Goal: Find specific page/section: Find specific page/section

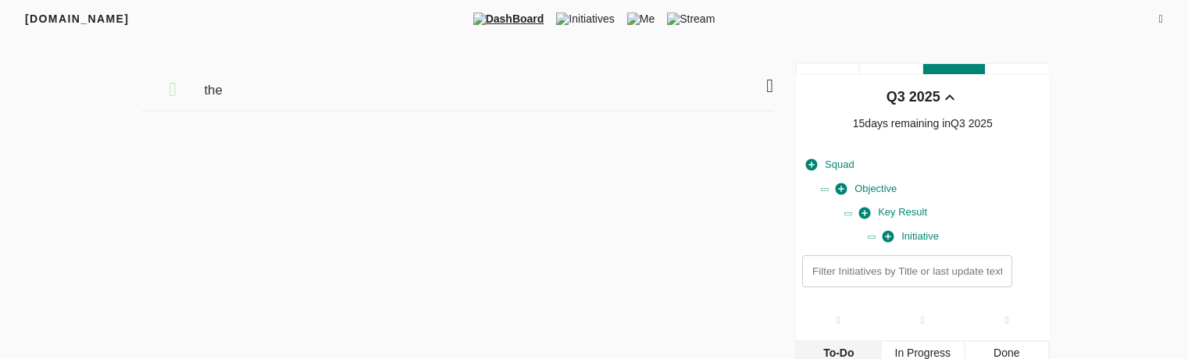
scroll to position [96, 0]
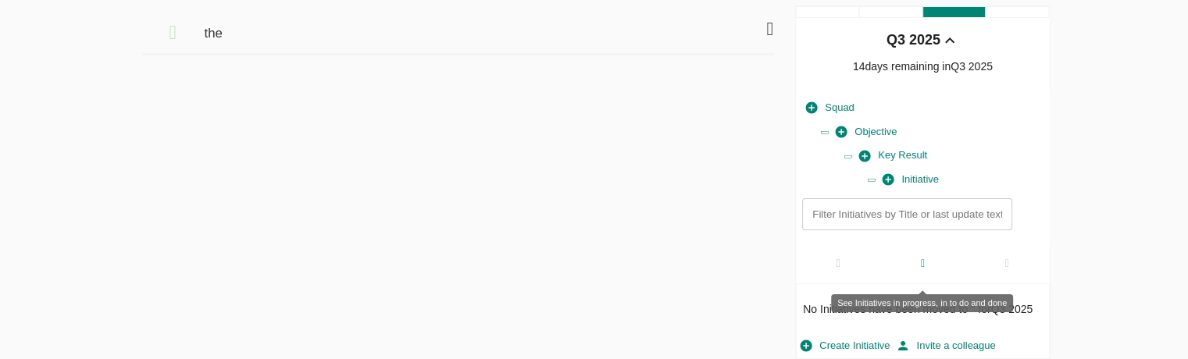
click at [922, 269] on div at bounding box center [922, 263] width 84 height 41
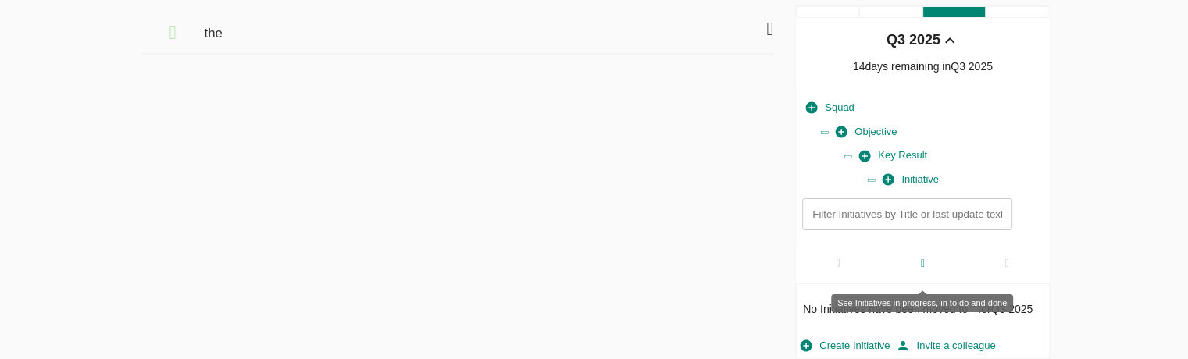
click at [922, 269] on div at bounding box center [922, 263] width 84 height 41
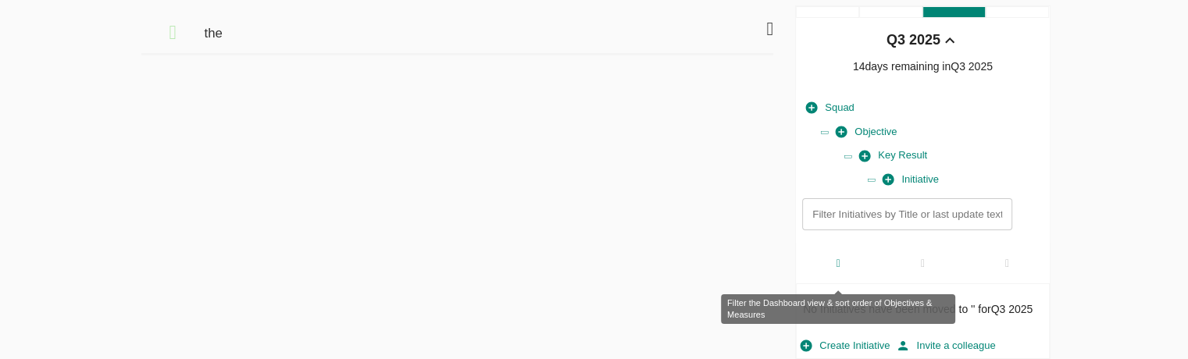
drag, startPoint x: 922, startPoint y: 269, endPoint x: 835, endPoint y: 262, distance: 87.0
click at [835, 262] on div at bounding box center [922, 263] width 253 height 41
click at [836, 262] on icon at bounding box center [838, 264] width 4 height 11
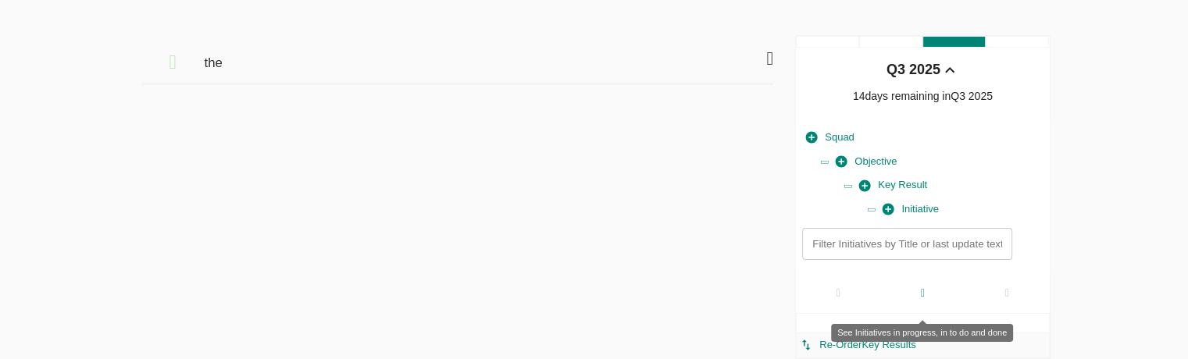
click at [926, 283] on div at bounding box center [922, 293] width 84 height 41
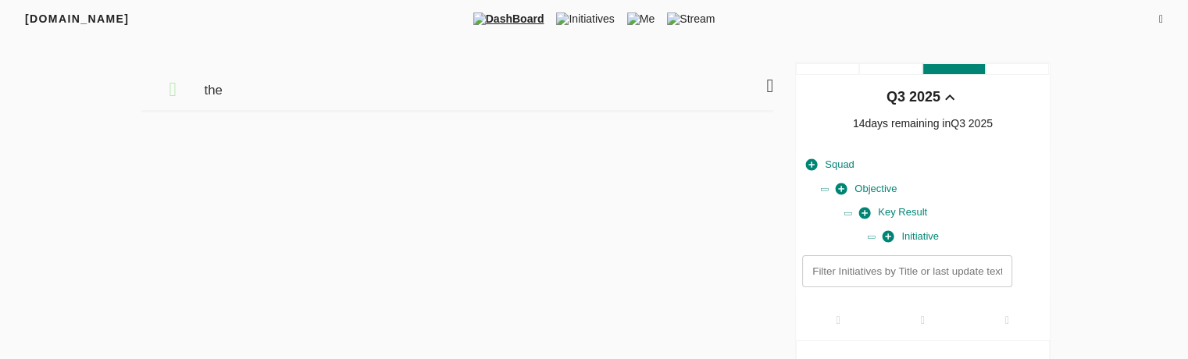
scroll to position [57, 0]
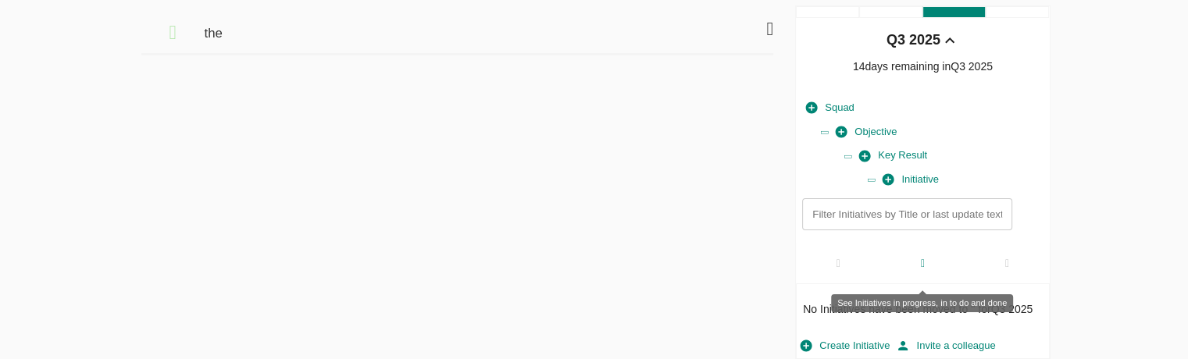
click at [923, 264] on icon at bounding box center [923, 264] width 4 height 11
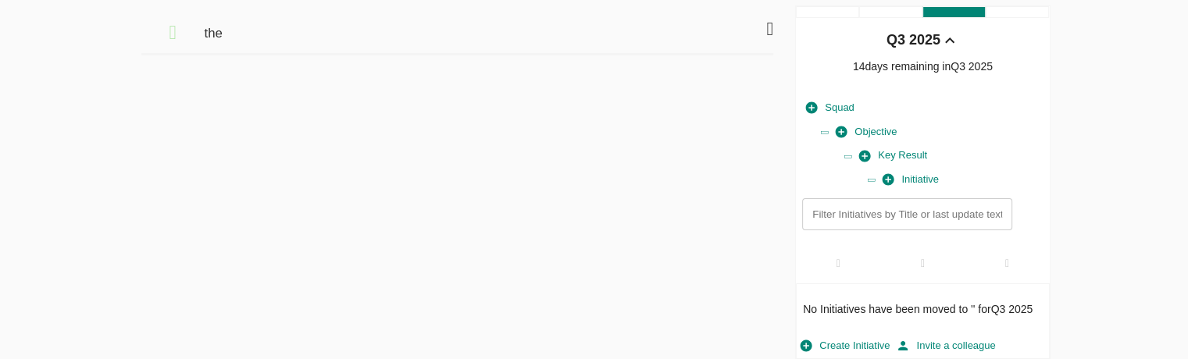
scroll to position [56, 0]
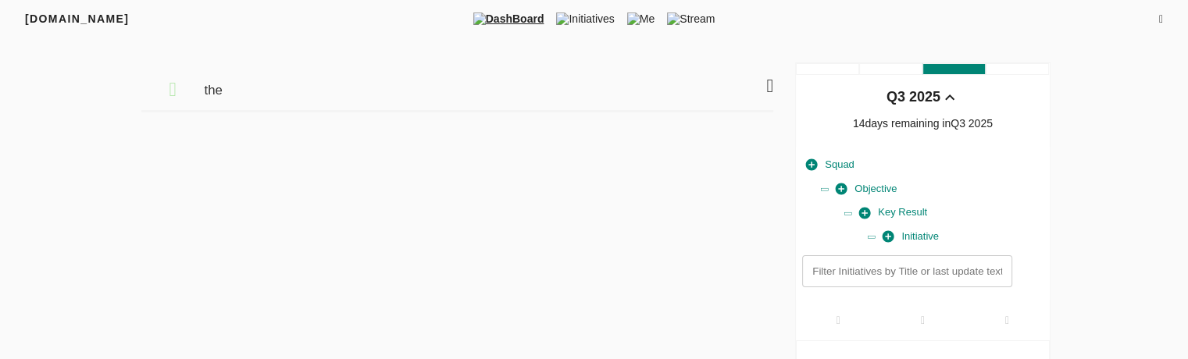
scroll to position [57, 0]
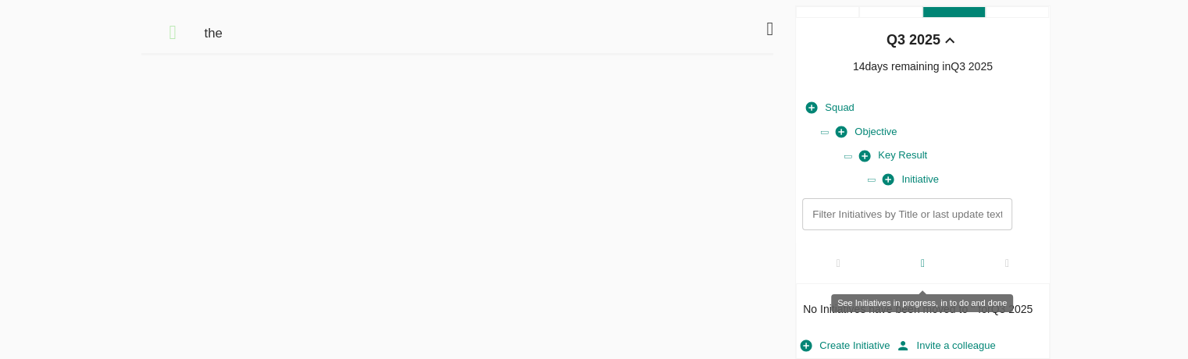
click at [922, 272] on div at bounding box center [922, 263] width 84 height 41
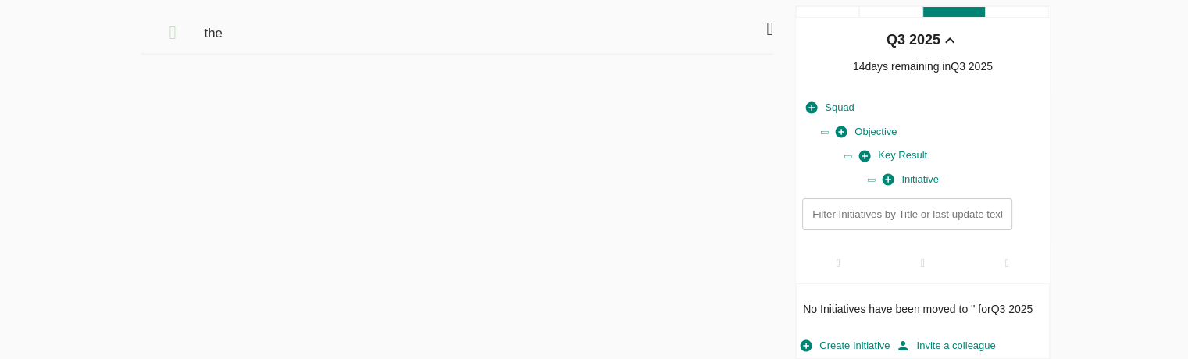
click at [928, 41] on div "Q3 2025" at bounding box center [913, 40] width 54 height 20
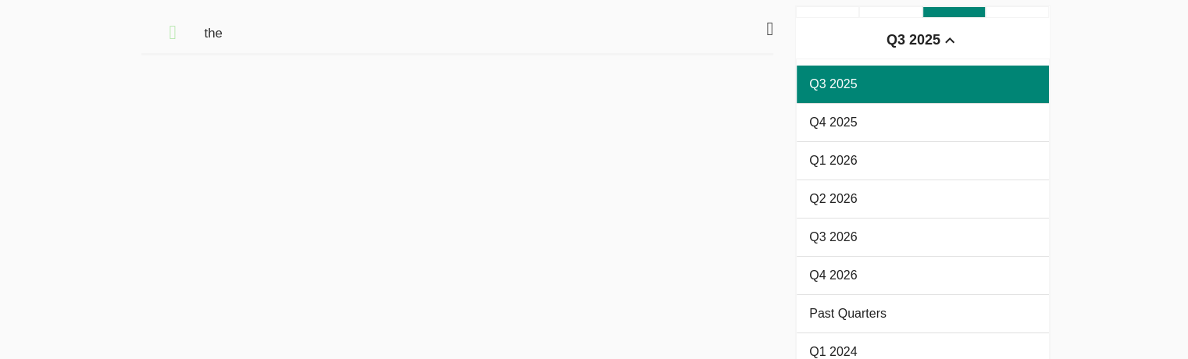
click at [903, 118] on span "Q4 2025" at bounding box center [922, 122] width 227 height 19
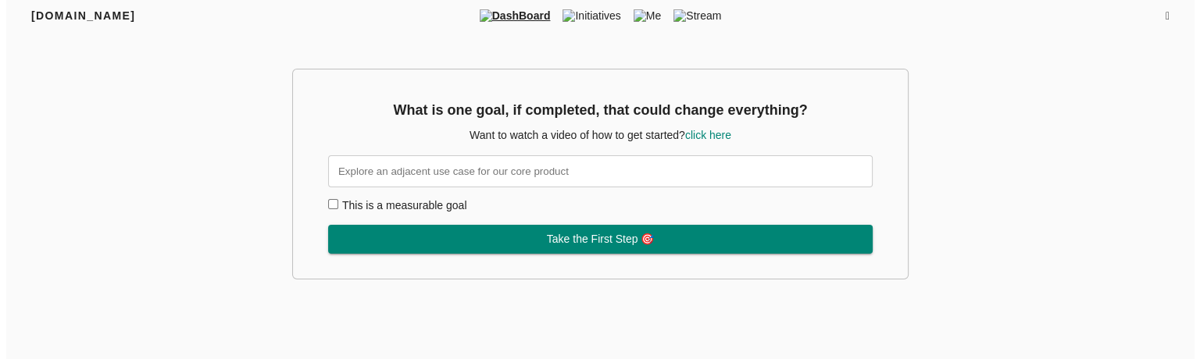
scroll to position [0, 0]
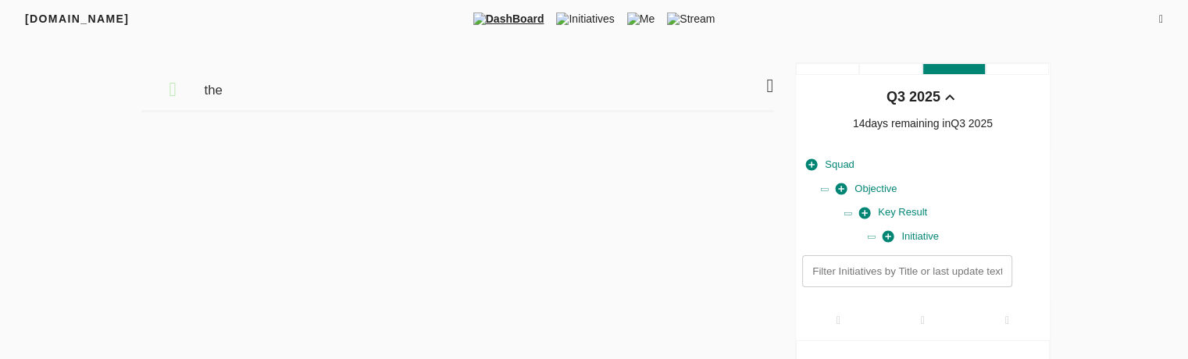
scroll to position [57, 0]
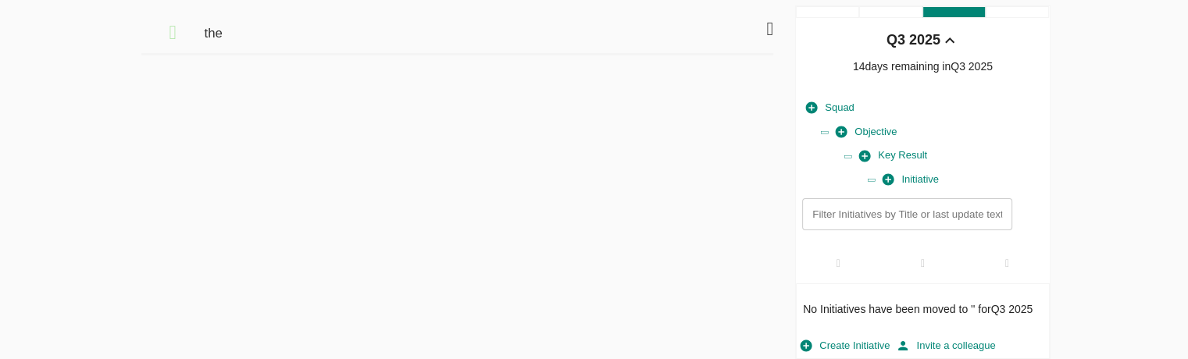
click at [919, 44] on div "Q3 2025" at bounding box center [913, 40] width 54 height 20
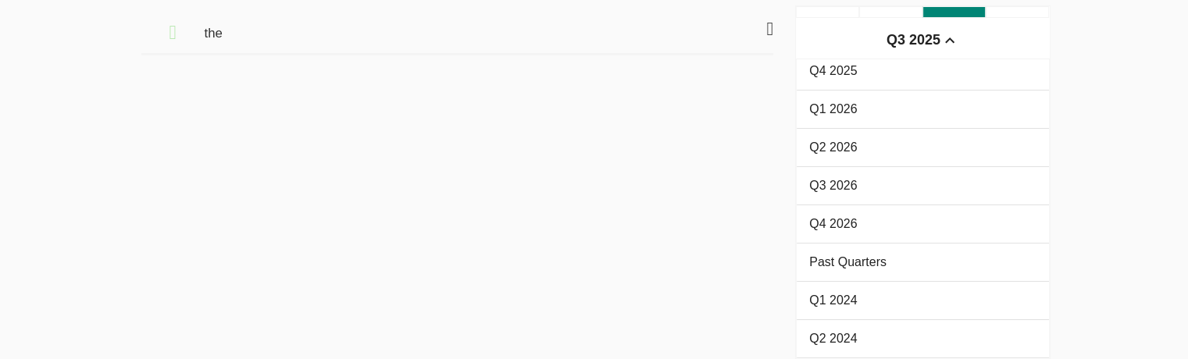
scroll to position [42, 0]
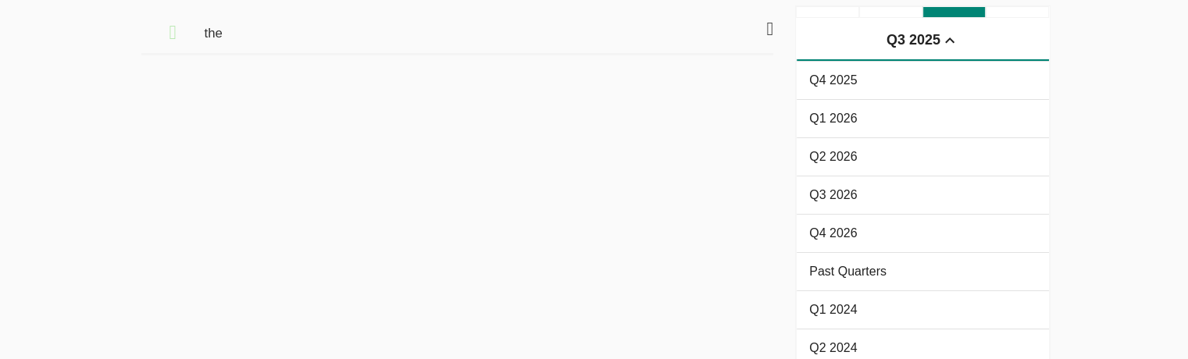
click at [731, 258] on div "the" at bounding box center [457, 342] width 639 height 675
click at [1165, 205] on div "FRIYAY.COM DashBoard Initiatives Me Stream Filters Q3 2025 the Q3 2025 Q3 2025 …" at bounding box center [594, 311] width 1188 height 737
click at [941, 39] on icon at bounding box center [949, 40] width 19 height 19
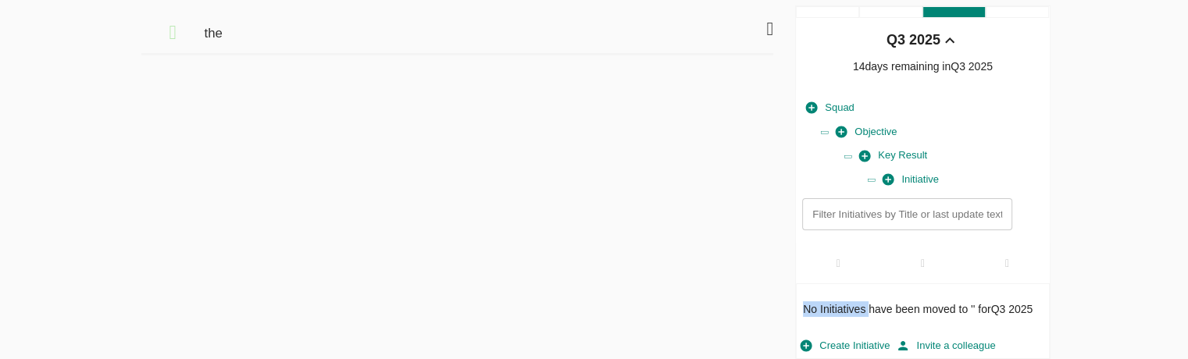
drag, startPoint x: 868, startPoint y: 309, endPoint x: 793, endPoint y: 309, distance: 75.0
click at [793, 309] on div "the Q3 2025 14 days remaining in Q3 2025 Squad Objective Key Result Initiative …" at bounding box center [594, 182] width 912 height 355
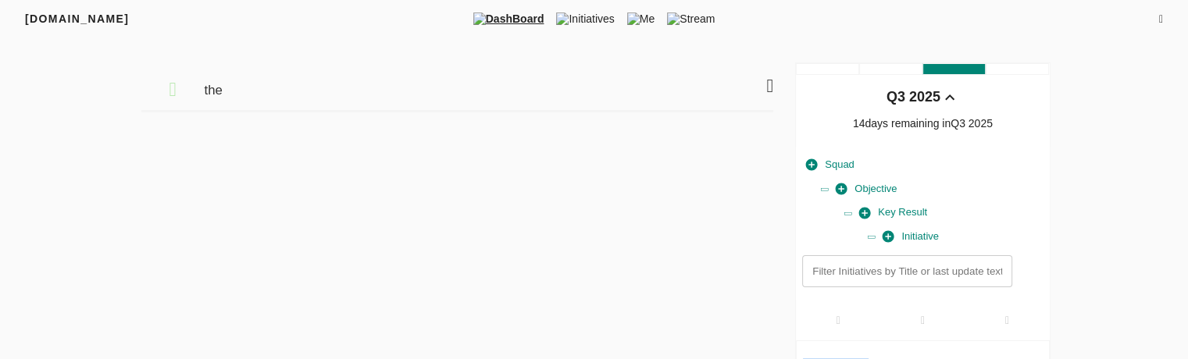
scroll to position [57, 0]
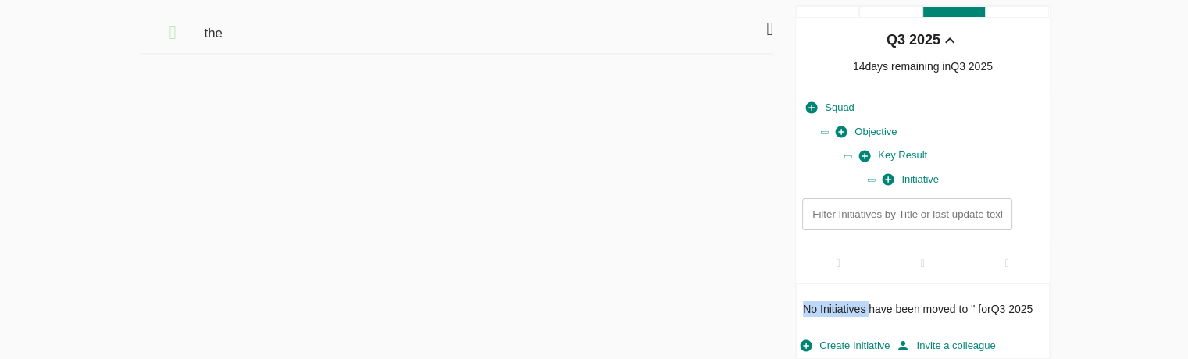
copy p "No Initiatives"
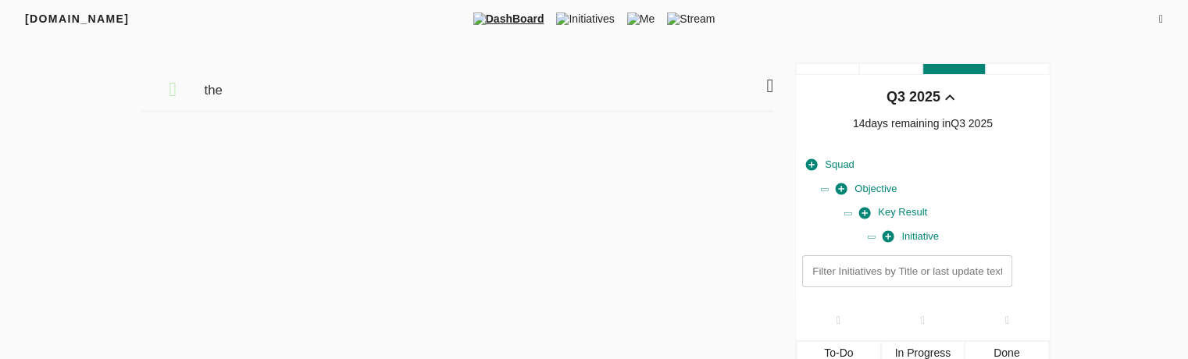
scroll to position [80, 0]
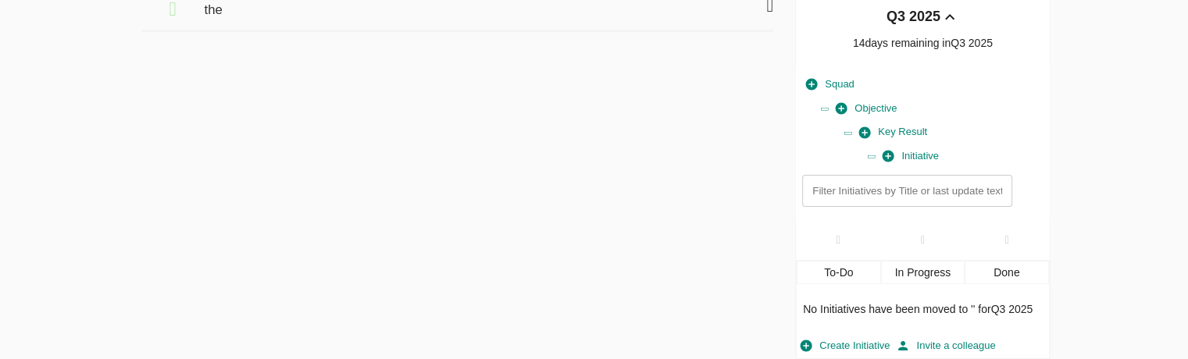
click at [922, 276] on div "In Progress" at bounding box center [923, 272] width 84 height 23
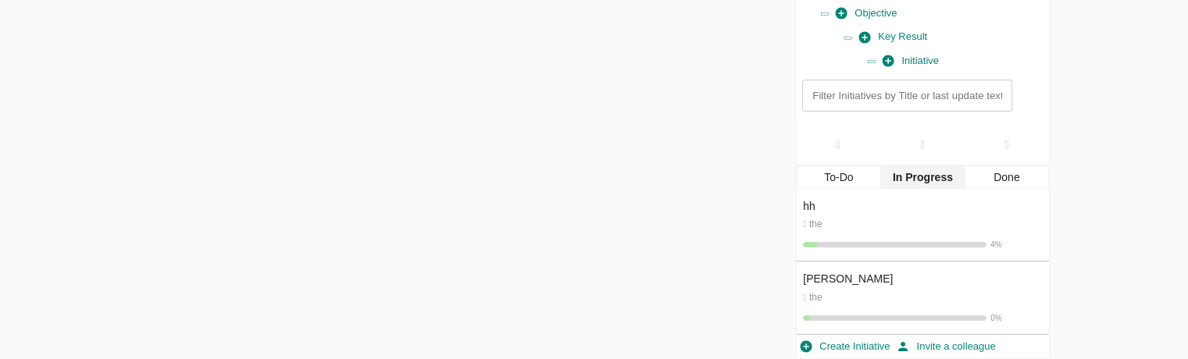
scroll to position [175, 0]
click at [828, 173] on div "To-Do" at bounding box center [839, 177] width 84 height 23
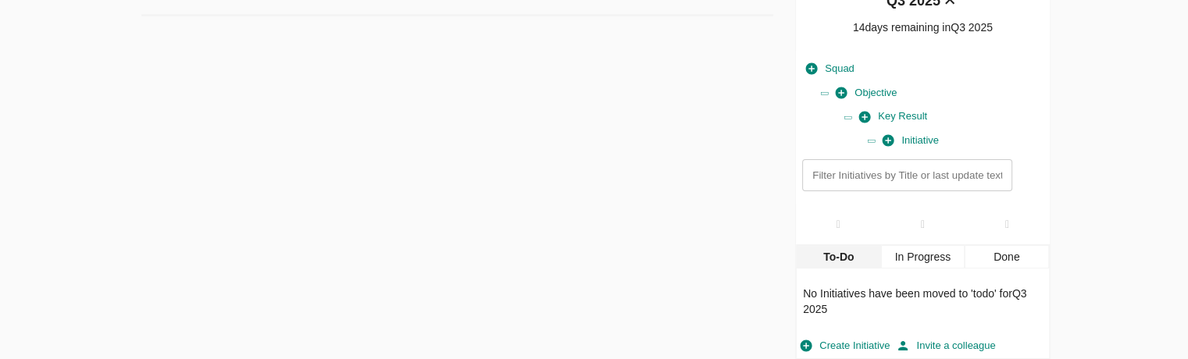
click at [940, 256] on div "In Progress" at bounding box center [923, 256] width 84 height 23
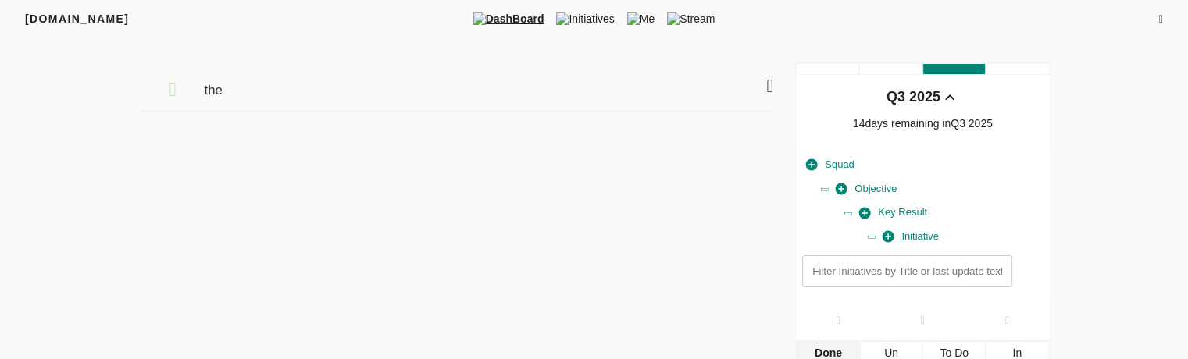
scroll to position [127, 0]
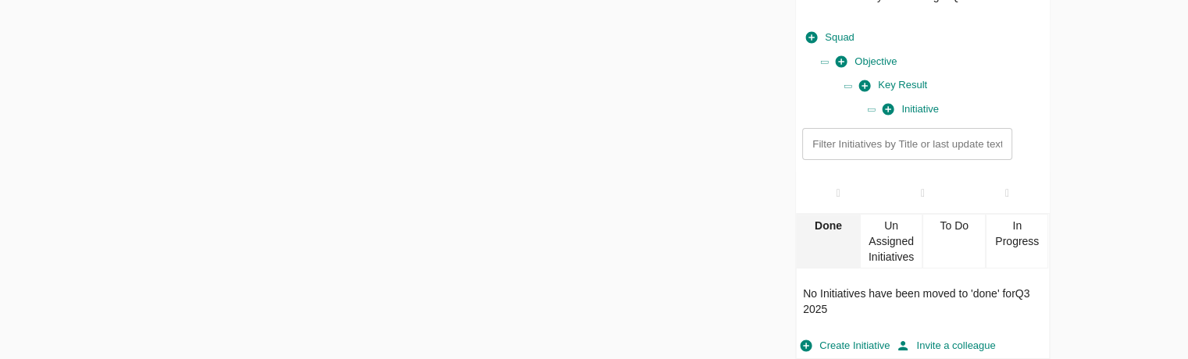
click at [906, 239] on div "Un Assigned Initiatives" at bounding box center [891, 241] width 63 height 55
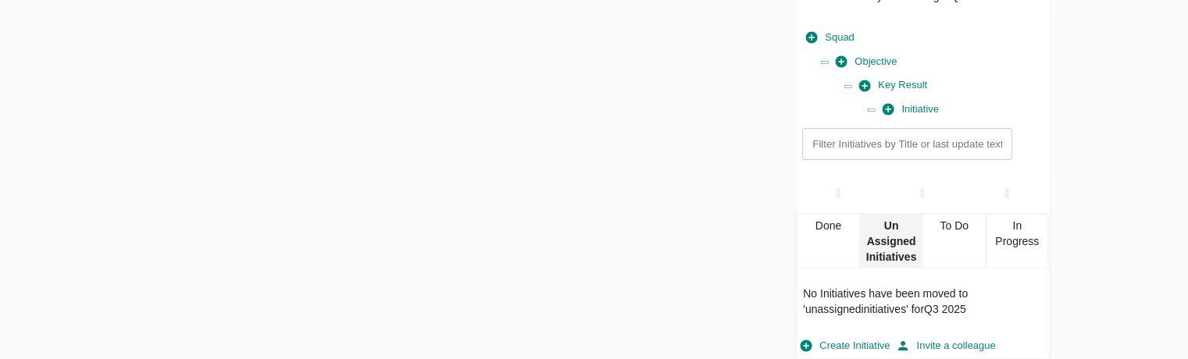
click at [961, 231] on div "To Do" at bounding box center [953, 241] width 63 height 55
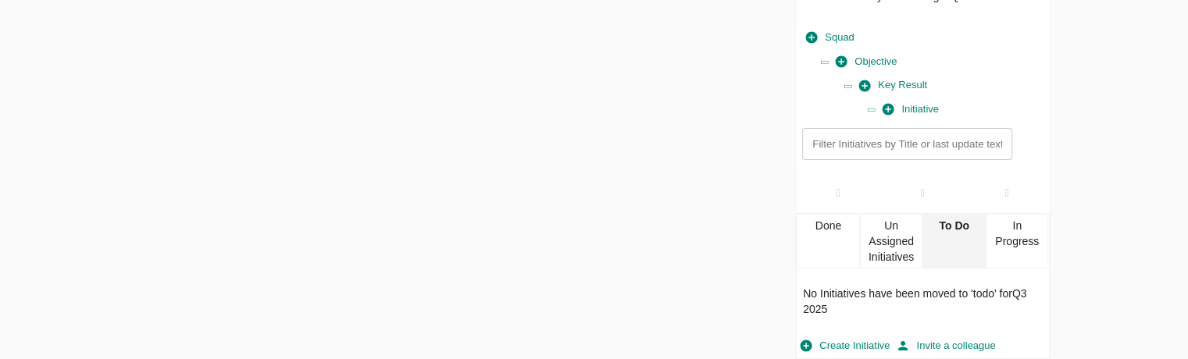
click at [1004, 241] on div "In Progress" at bounding box center [1017, 241] width 63 height 55
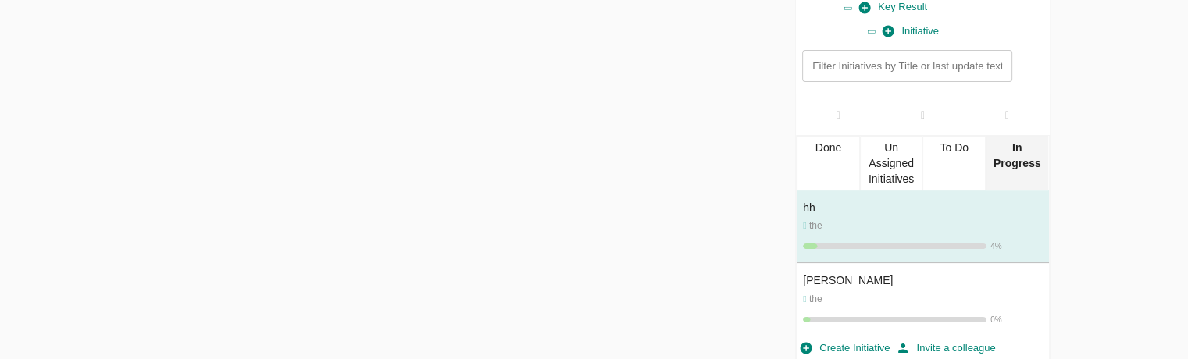
scroll to position [207, 0]
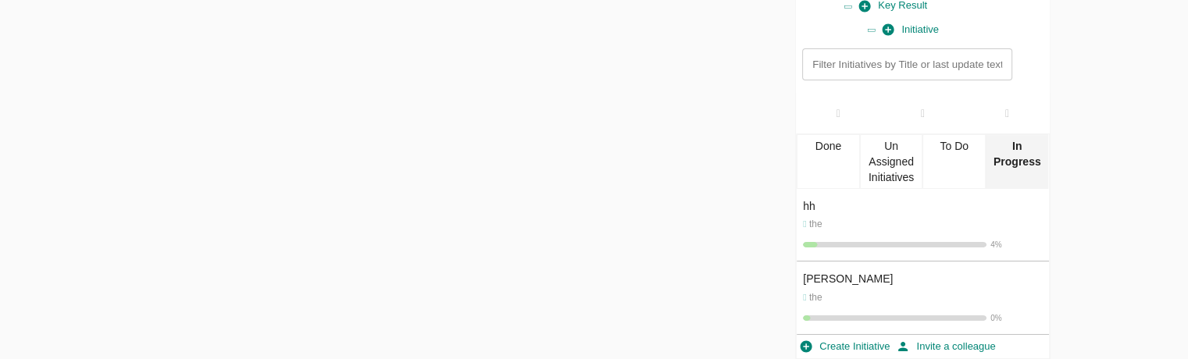
click at [829, 163] on div "Done" at bounding box center [828, 161] width 63 height 55
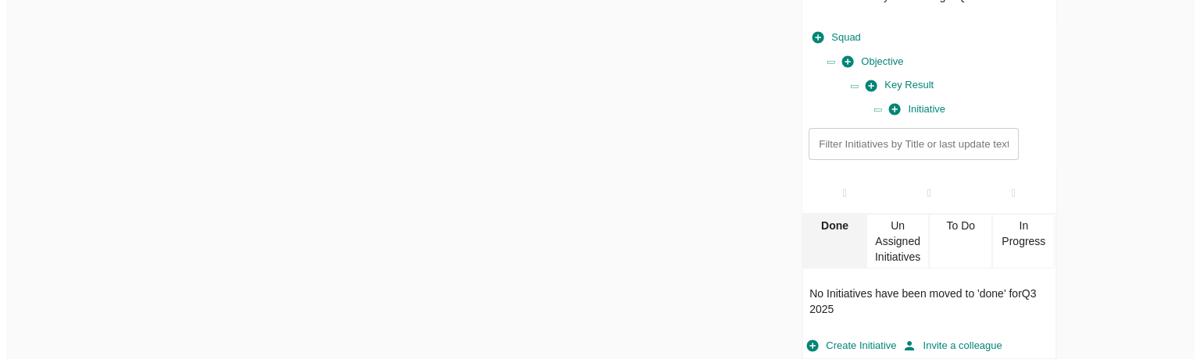
scroll to position [0, 0]
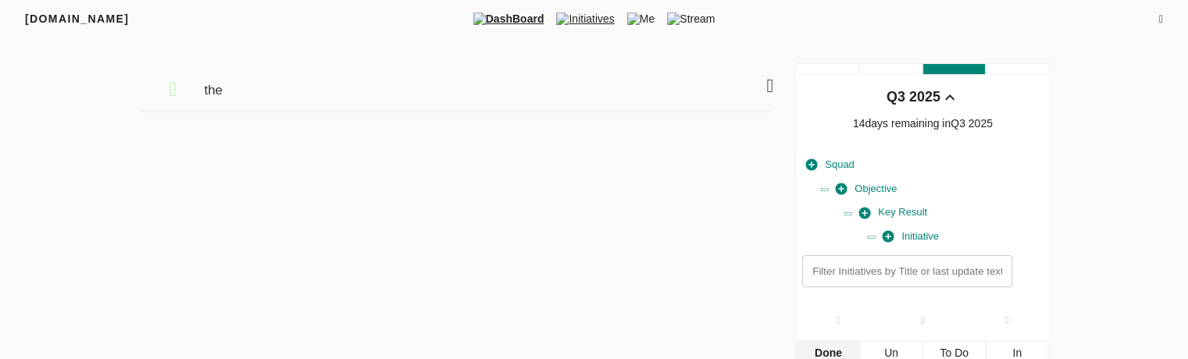
drag, startPoint x: 592, startPoint y: 12, endPoint x: 576, endPoint y: 18, distance: 17.6
click at [576, 18] on span "Initiatives" at bounding box center [585, 19] width 70 height 16
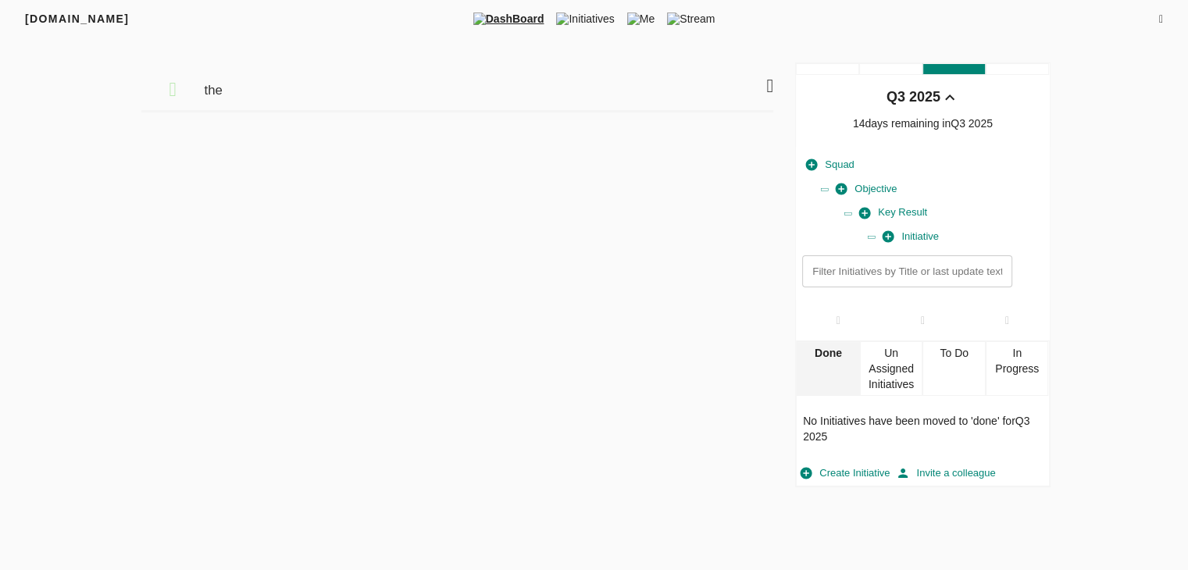
click at [875, 355] on div "Un Assigned Initiatives" at bounding box center [891, 368] width 63 height 55
click at [951, 358] on div "To Do" at bounding box center [953, 368] width 63 height 55
click at [1013, 358] on div "In Progress" at bounding box center [1017, 368] width 63 height 55
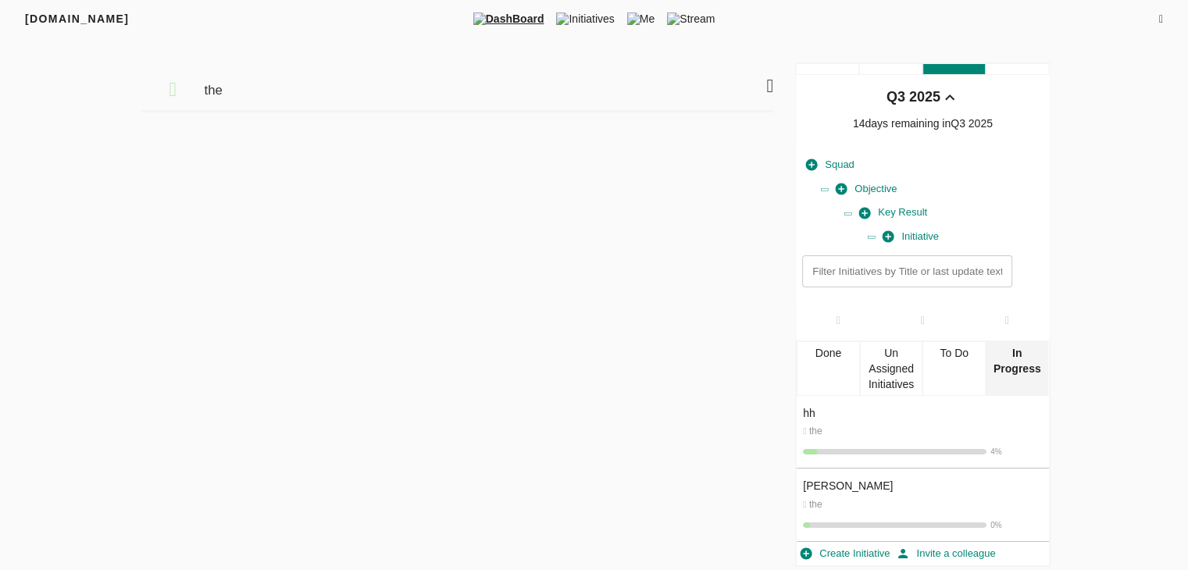
click at [903, 358] on div "Un Assigned Initiatives" at bounding box center [891, 368] width 63 height 55
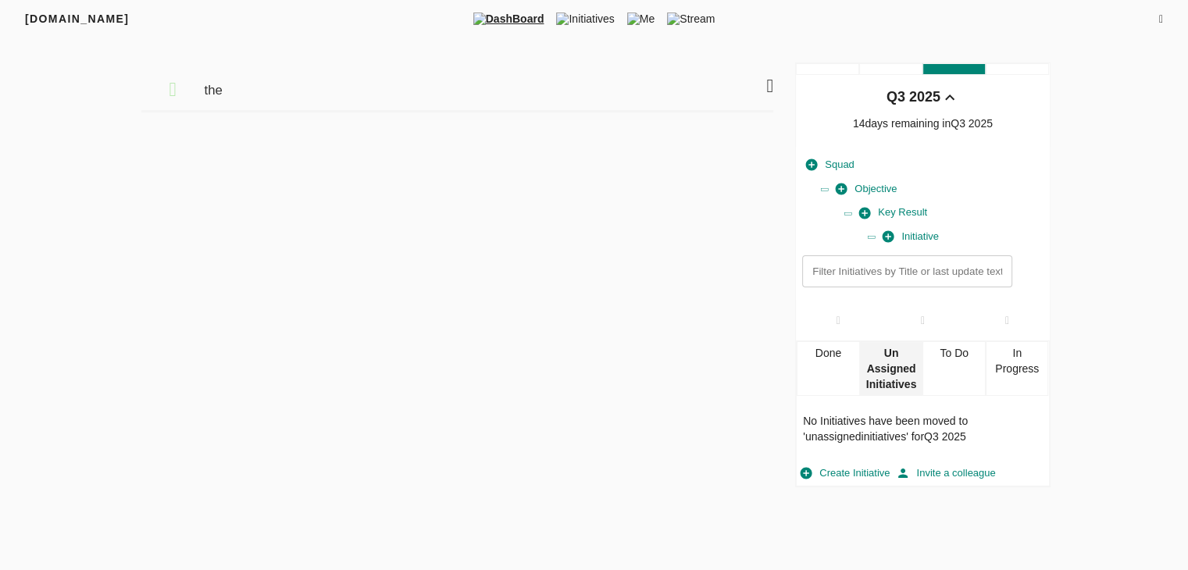
click at [901, 358] on p "No Initiatives have been moved to ' unassignedinitiatives ' for Q3 2025" at bounding box center [922, 428] width 239 height 31
click at [1012, 358] on div "In Progress" at bounding box center [1017, 368] width 63 height 55
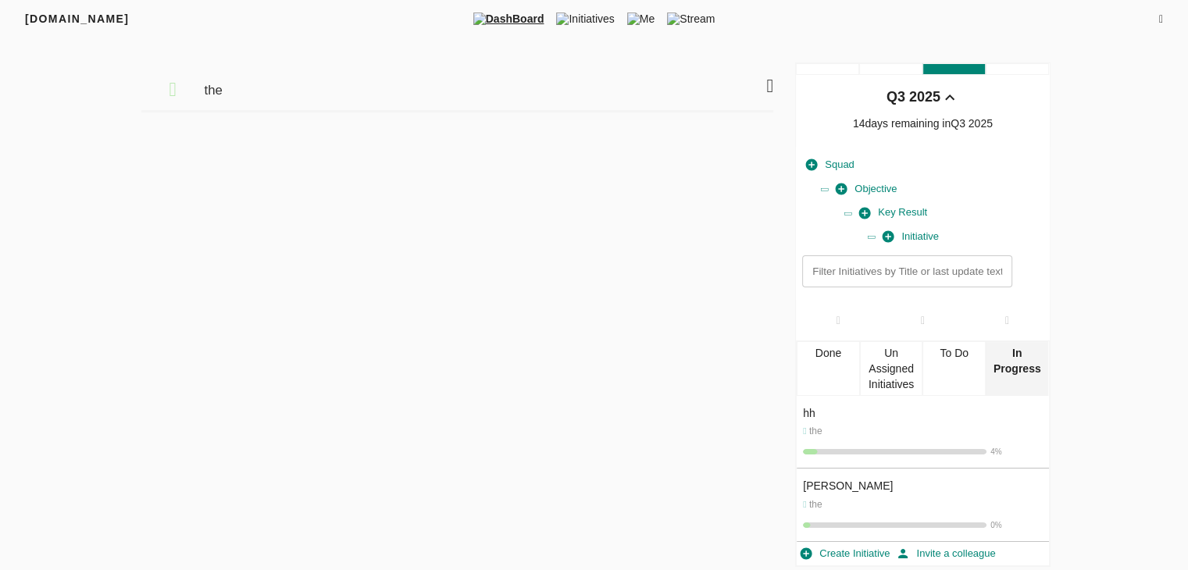
scroll to position [5, 0]
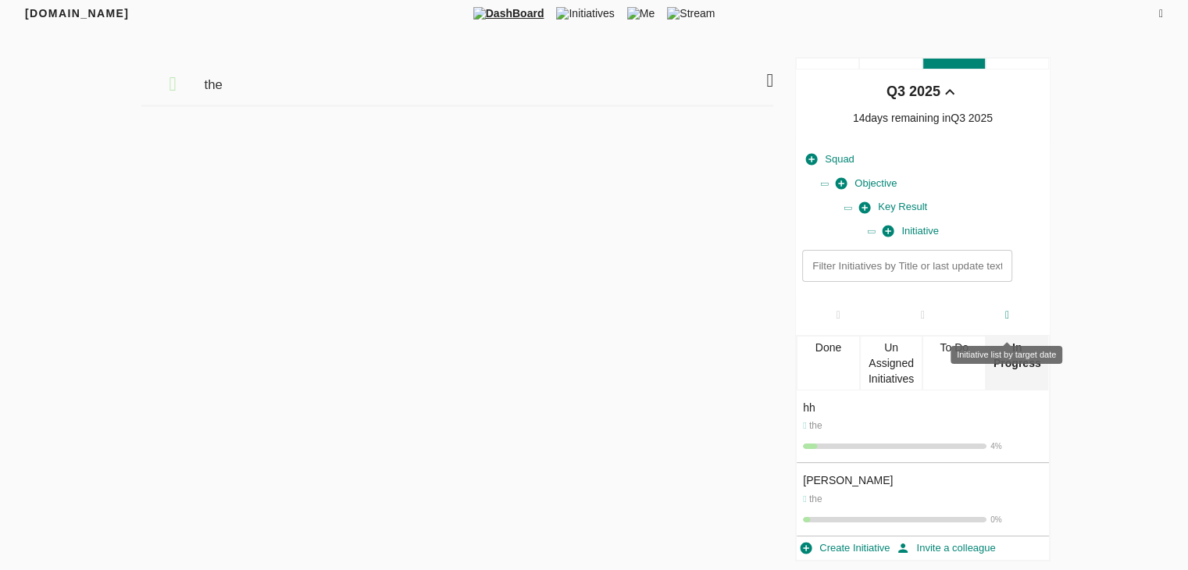
click at [1009, 310] on icon at bounding box center [1007, 315] width 4 height 11
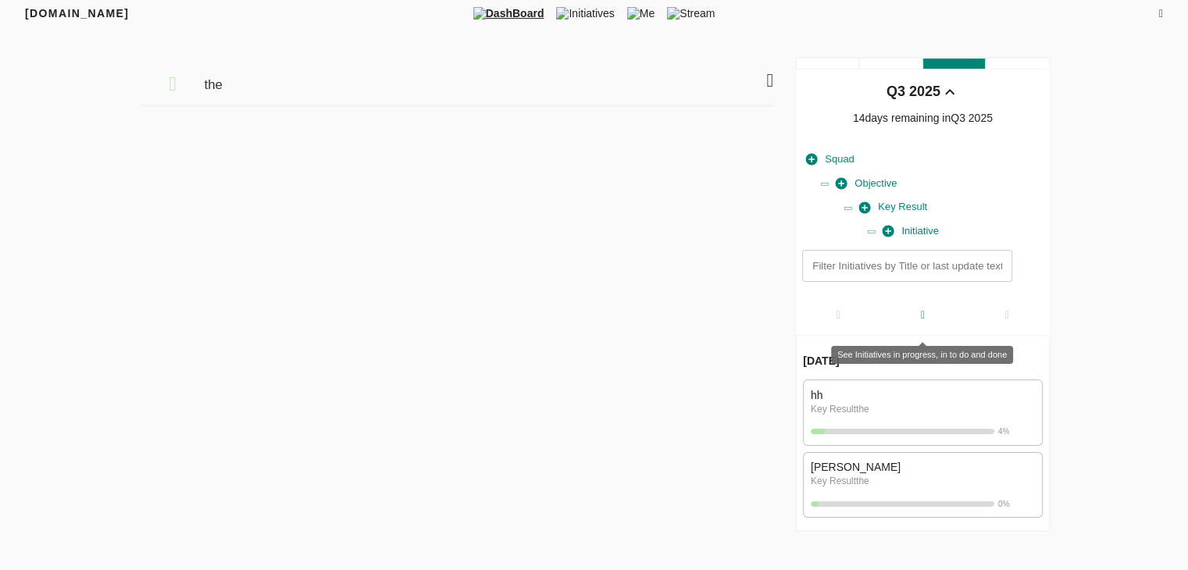
click at [934, 309] on div at bounding box center [922, 314] width 84 height 41
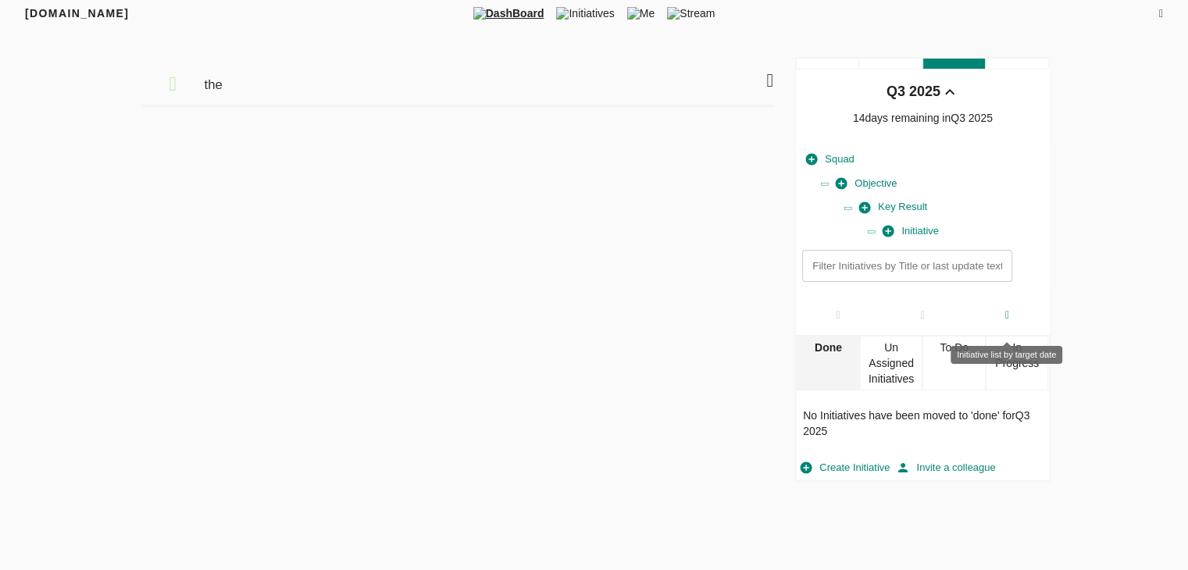
click at [1001, 316] on div at bounding box center [1007, 314] width 84 height 41
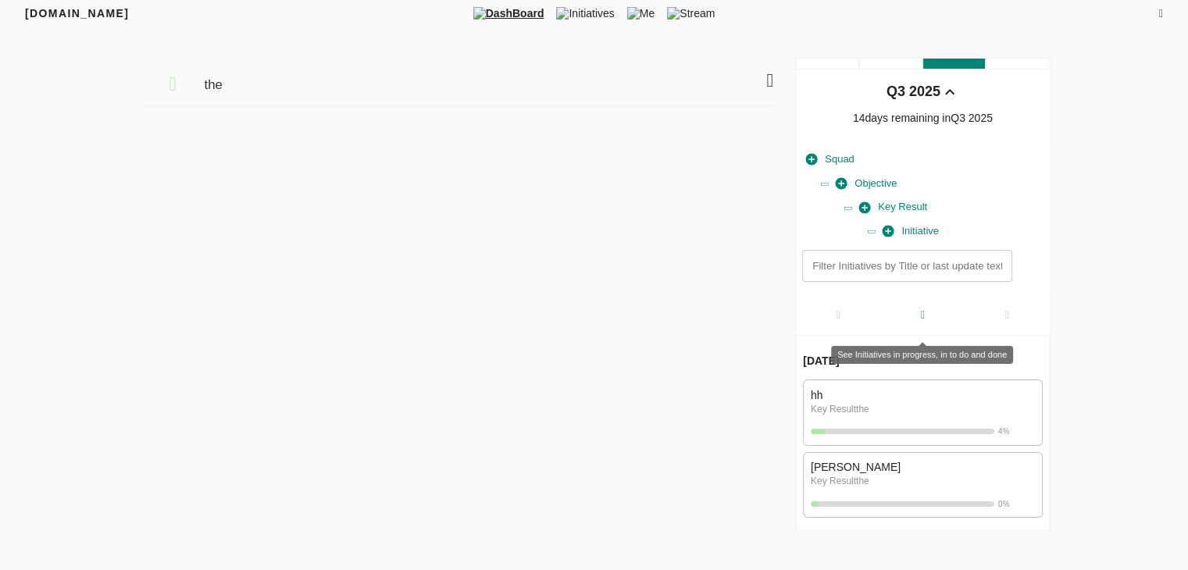
click at [921, 323] on div at bounding box center [922, 314] width 84 height 41
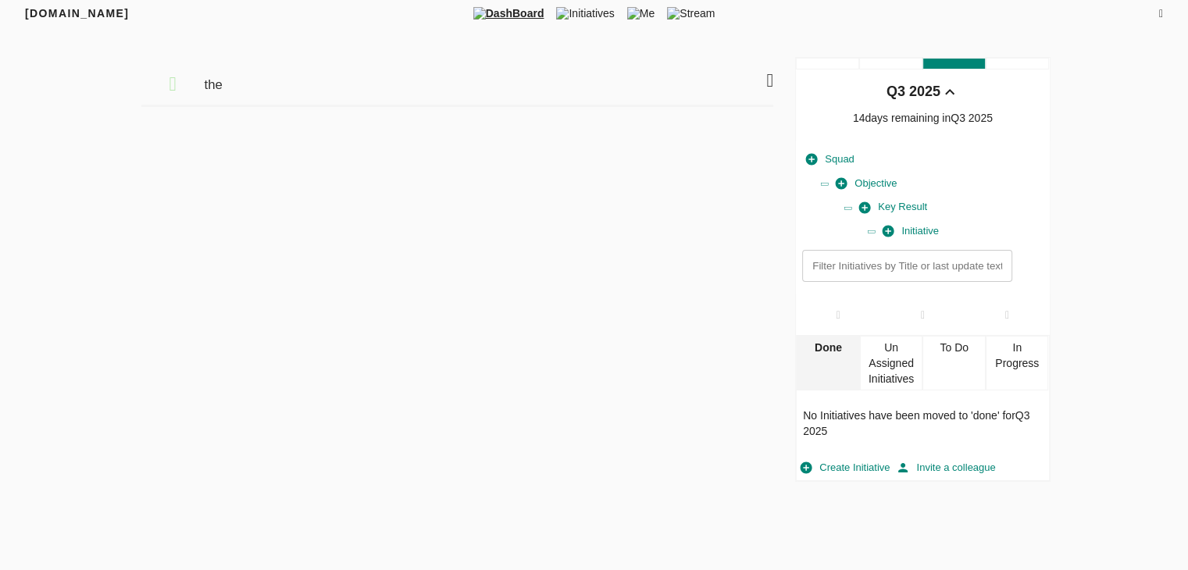
click at [900, 358] on div "Un Assigned Initiatives" at bounding box center [891, 363] width 63 height 55
